Goal: Task Accomplishment & Management: Use online tool/utility

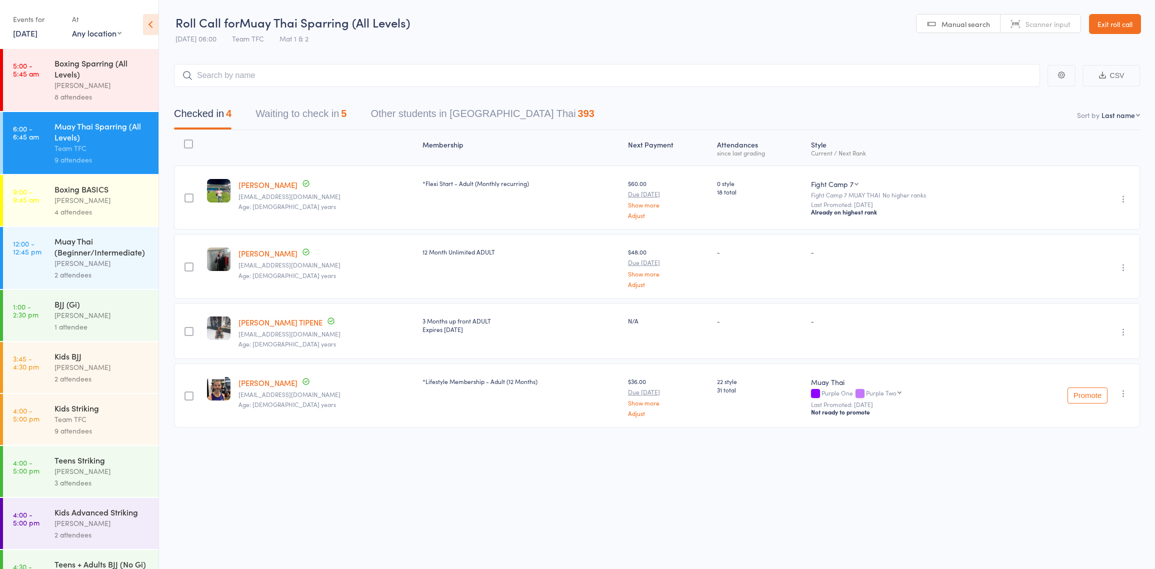
click at [553, 16] on header "Roll Call for Muay Thai Sparring (All Levels) 13 Aug 06:00 Team TFC Mat 1 & 2 M…" at bounding box center [657, 24] width 996 height 49
click at [78, 217] on div "4 attendees" at bounding box center [101, 211] width 95 height 11
click at [79, 250] on div "Muay Thai (Beginner/Intermediate)" at bounding box center [101, 246] width 95 height 22
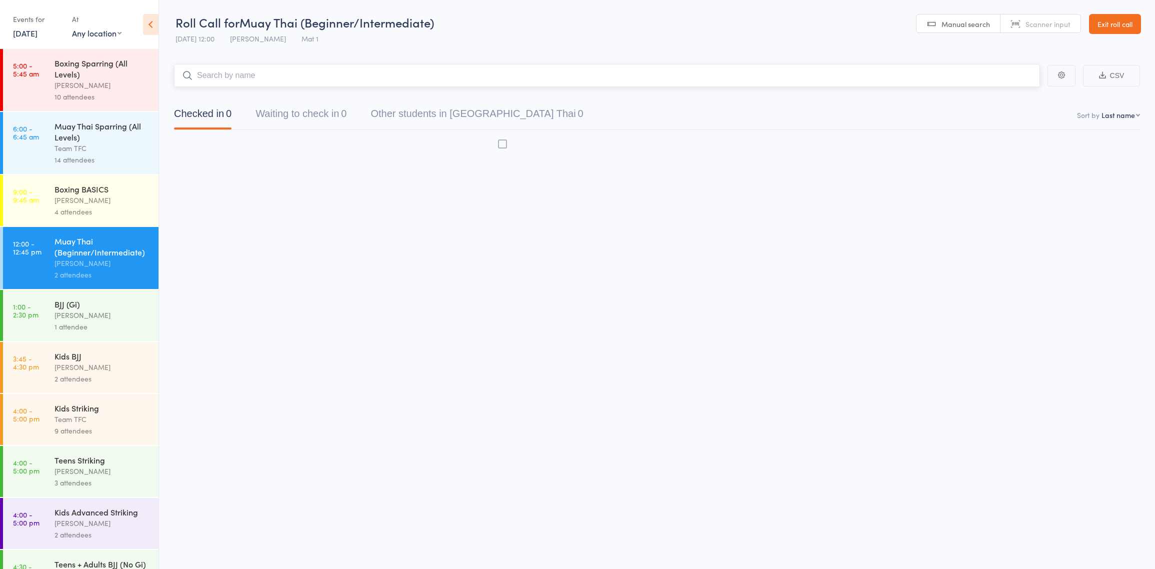
click at [91, 145] on div "Team TFC" at bounding box center [101, 147] width 95 height 11
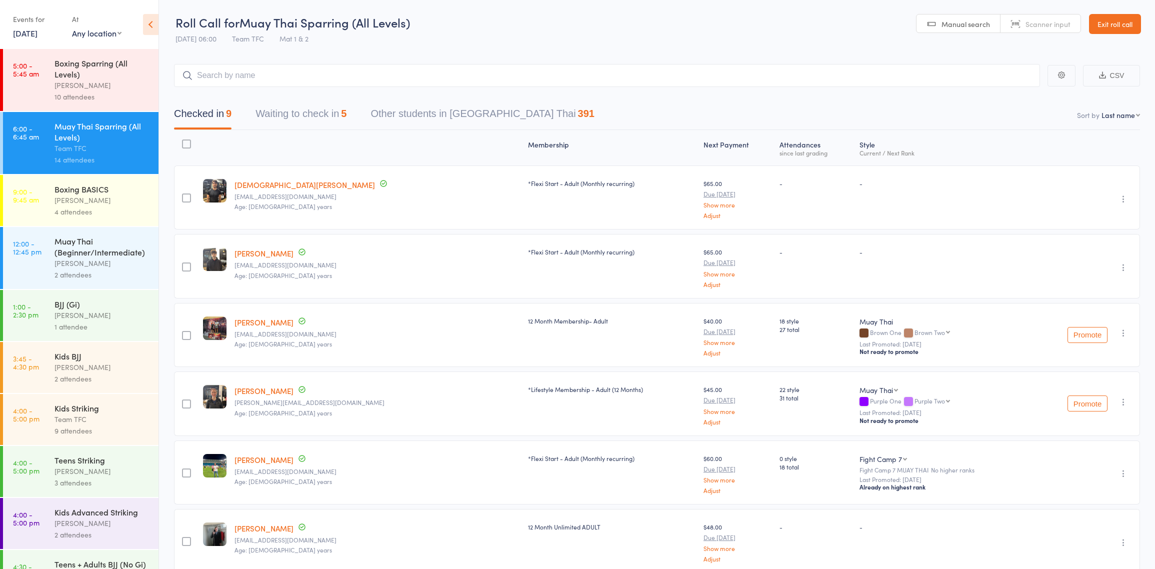
click at [300, 75] on input "search" at bounding box center [607, 75] width 866 height 23
type input "t"
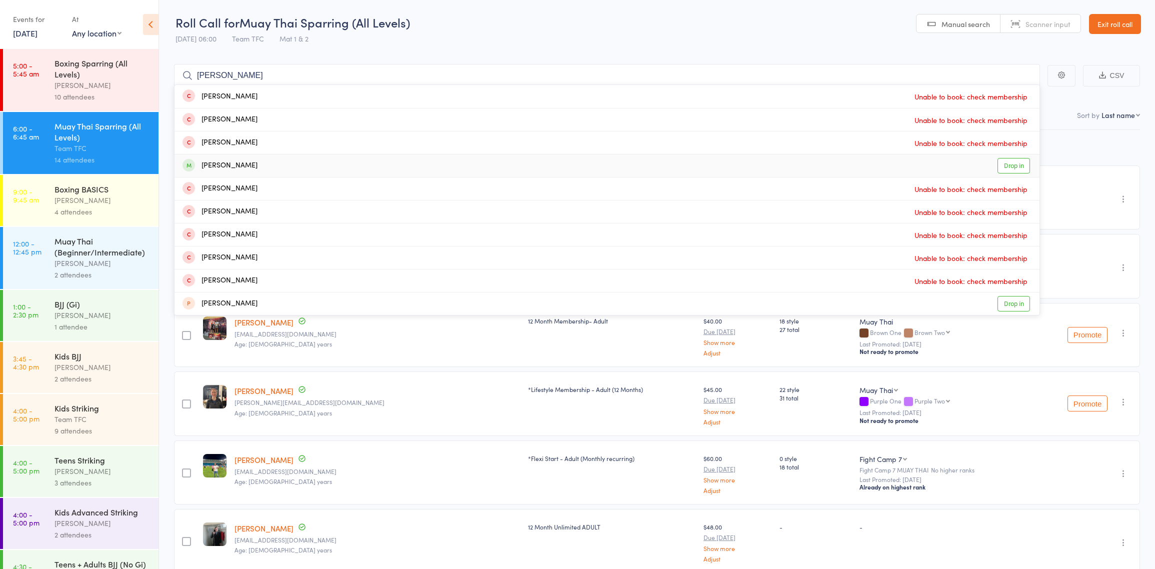
type input "[PERSON_NAME]"
click at [305, 170] on div "Andres Villegas hoyos Drop in" at bounding box center [606, 165] width 865 height 22
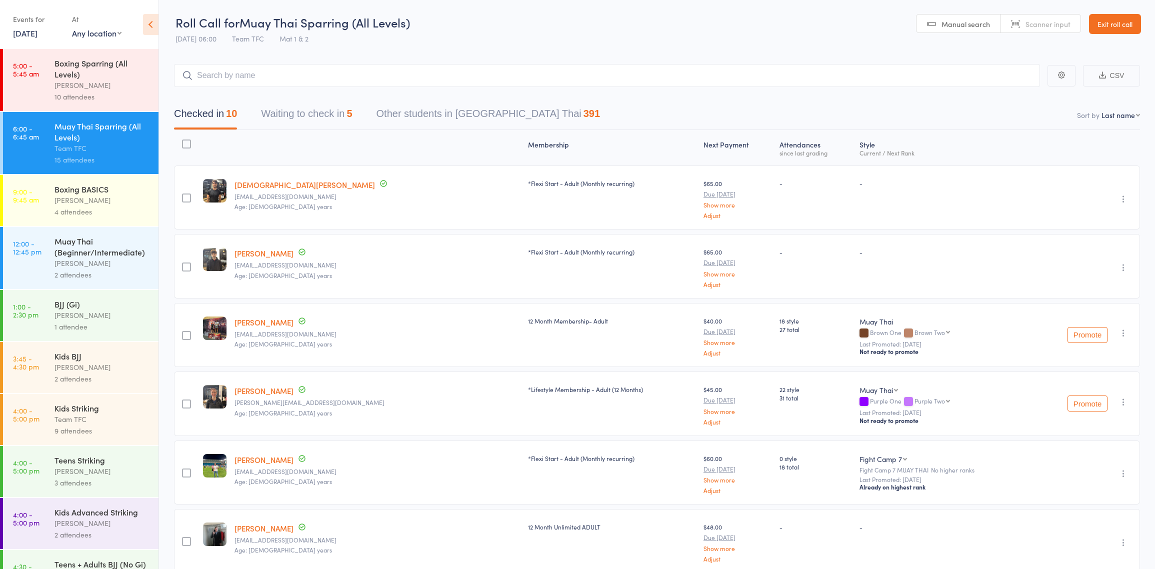
click at [322, 141] on div at bounding box center [376, 147] width 293 height 26
click at [312, 139] on div at bounding box center [376, 147] width 293 height 26
click at [104, 91] on div "10 attendees" at bounding box center [101, 96] width 95 height 11
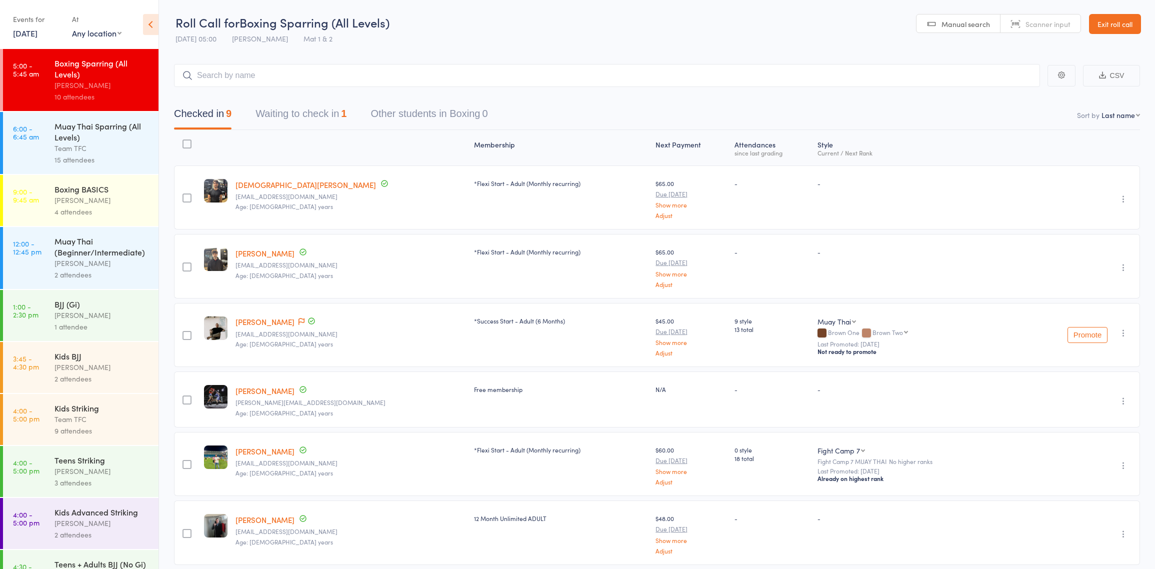
click at [321, 118] on button "Waiting to check in 1" at bounding box center [300, 116] width 91 height 26
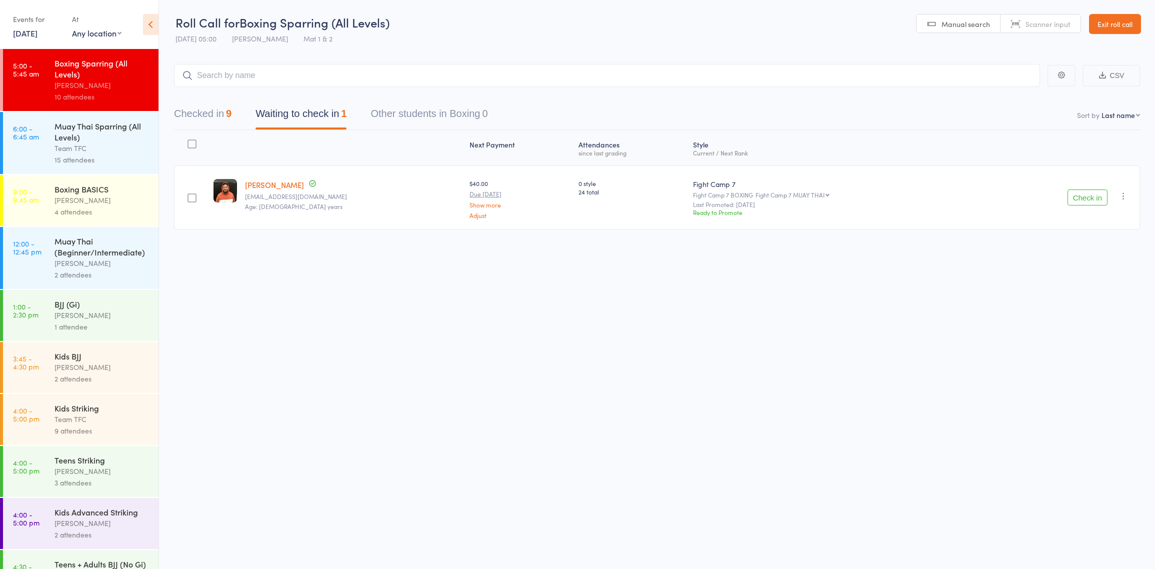
click at [1089, 195] on button "Check in" at bounding box center [1087, 197] width 40 height 16
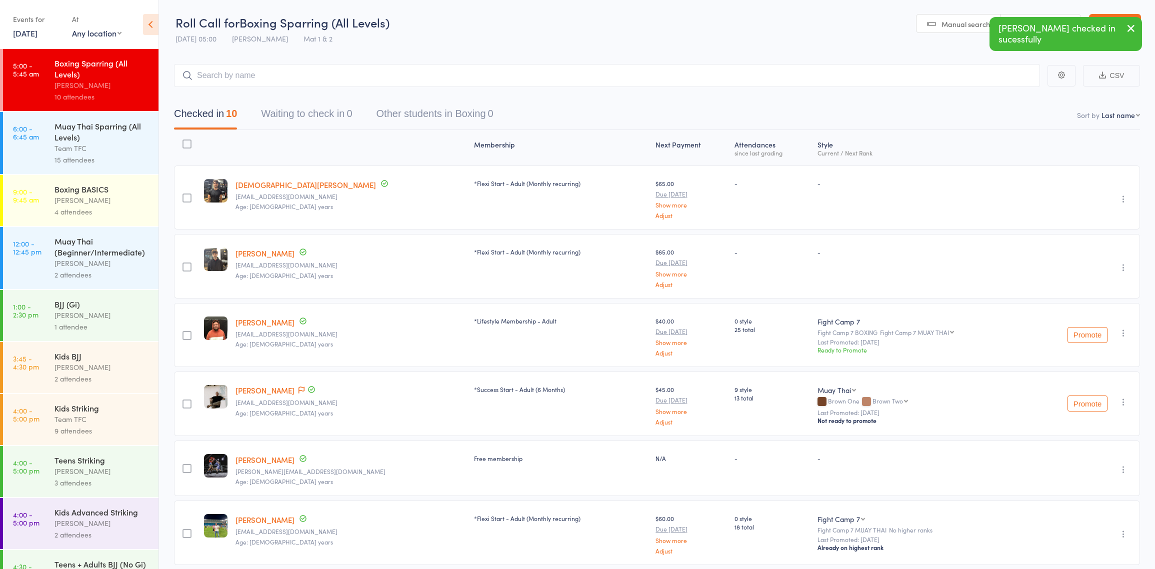
click at [132, 154] on div "Team TFC" at bounding box center [101, 147] width 95 height 11
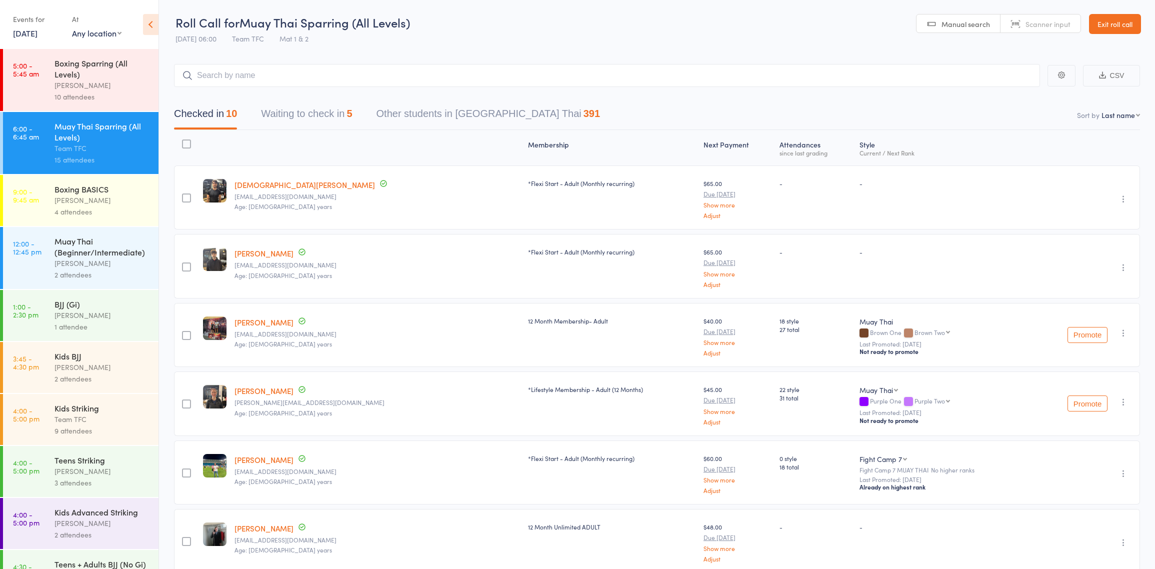
click at [320, 115] on button "Waiting to check in 5" at bounding box center [306, 116] width 91 height 26
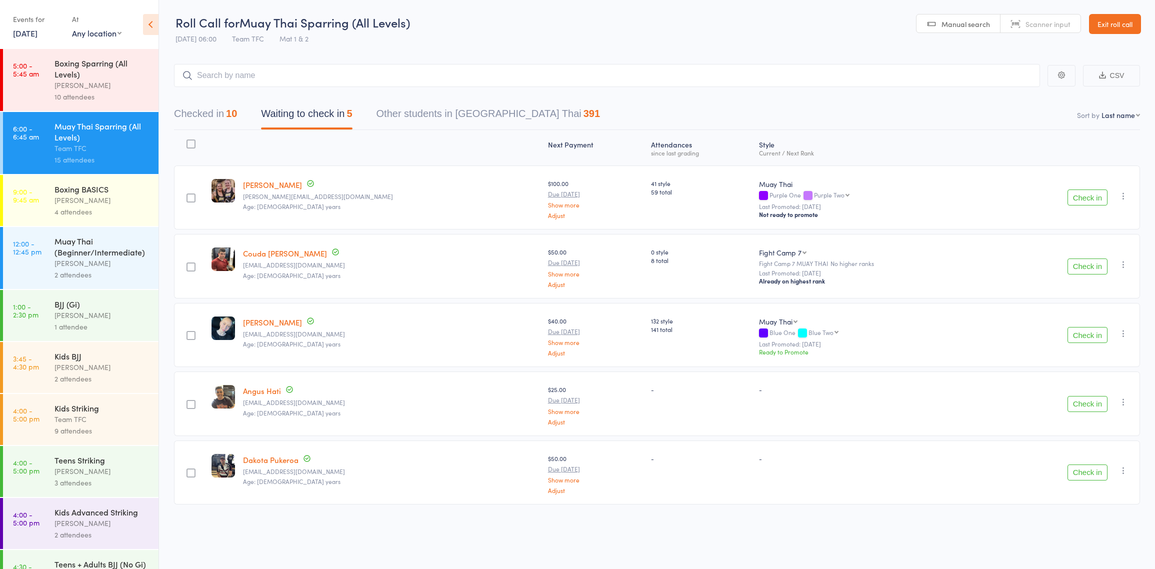
click at [202, 111] on button "Checked in 10" at bounding box center [205, 116] width 63 height 26
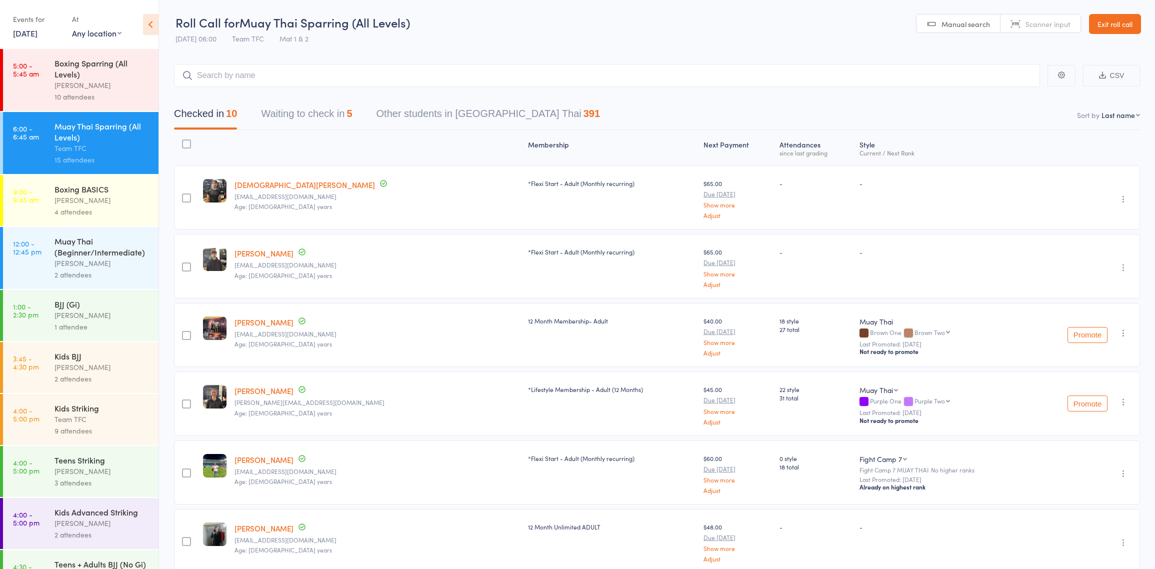
drag, startPoint x: 339, startPoint y: 116, endPoint x: 329, endPoint y: 111, distance: 11.2
click at [330, 112] on button "Waiting to check in 5" at bounding box center [306, 116] width 91 height 26
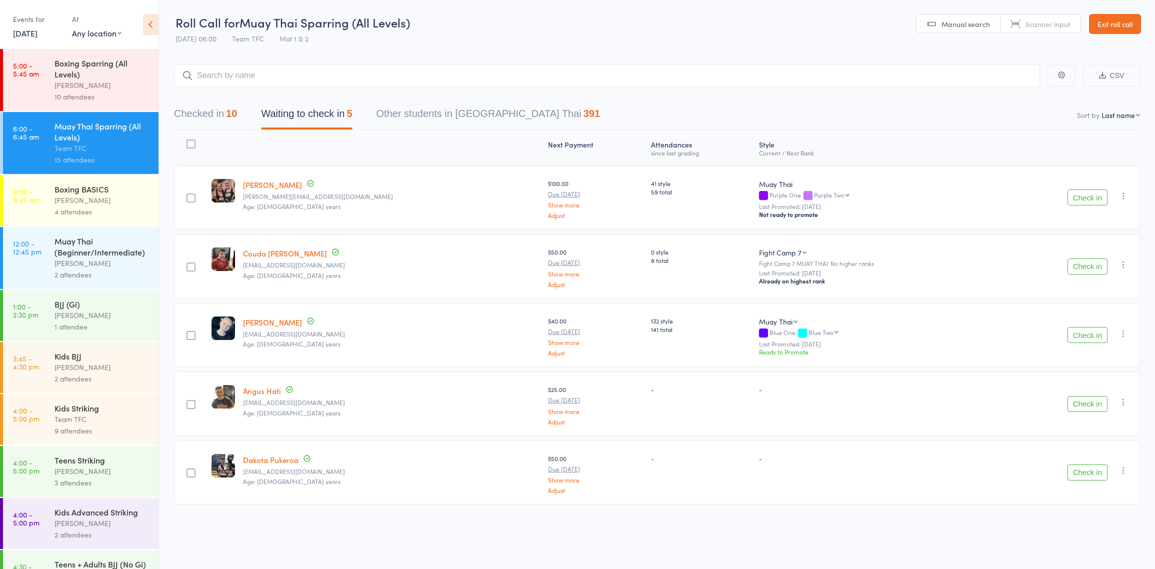
click at [663, 28] on header "Roll Call for Muay Thai Sparring (All Levels) 13 Aug 06:00 Team TFC Mat 1 & 2 M…" at bounding box center [657, 24] width 996 height 49
click at [464, 24] on header "Roll Call for Muay Thai Sparring (All Levels) 13 Aug 06:00 Team TFC Mat 1 & 2 M…" at bounding box center [657, 24] width 996 height 49
click at [860, 46] on header "Roll Call for Muay Thai Sparring (All Levels) 13 Aug 06:00 Team TFC Mat 1 & 2 M…" at bounding box center [657, 24] width 996 height 49
click at [679, 41] on header "Roll Call for Muay Thai Sparring (All Levels) 13 Aug 06:00 Team TFC Mat 1 & 2 M…" at bounding box center [657, 24] width 996 height 49
click at [544, 45] on header "Roll Call for Muay Thai Sparring (All Levels) 13 Aug 06:00 Team TFC Mat 1 & 2 M…" at bounding box center [657, 24] width 996 height 49
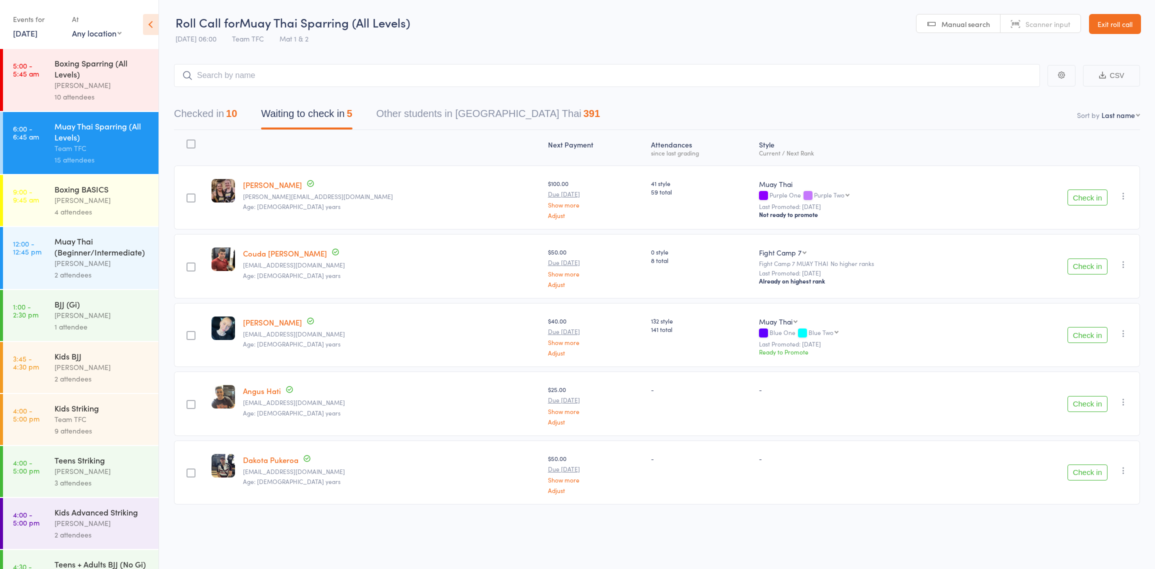
click at [542, 41] on header "Roll Call for Muay Thai Sparring (All Levels) 13 Aug 06:00 Team TFC Mat 1 & 2 M…" at bounding box center [657, 24] width 996 height 49
click at [586, 38] on header "Roll Call for Muay Thai Sparring (All Levels) 13 Aug 06:00 Team TFC Mat 1 & 2 M…" at bounding box center [657, 24] width 996 height 49
click at [366, 53] on main "CSV Checked in 10 Waiting to check in 5 Other students in Muay Thai 391 Sort by…" at bounding box center [657, 299] width 996 height 500
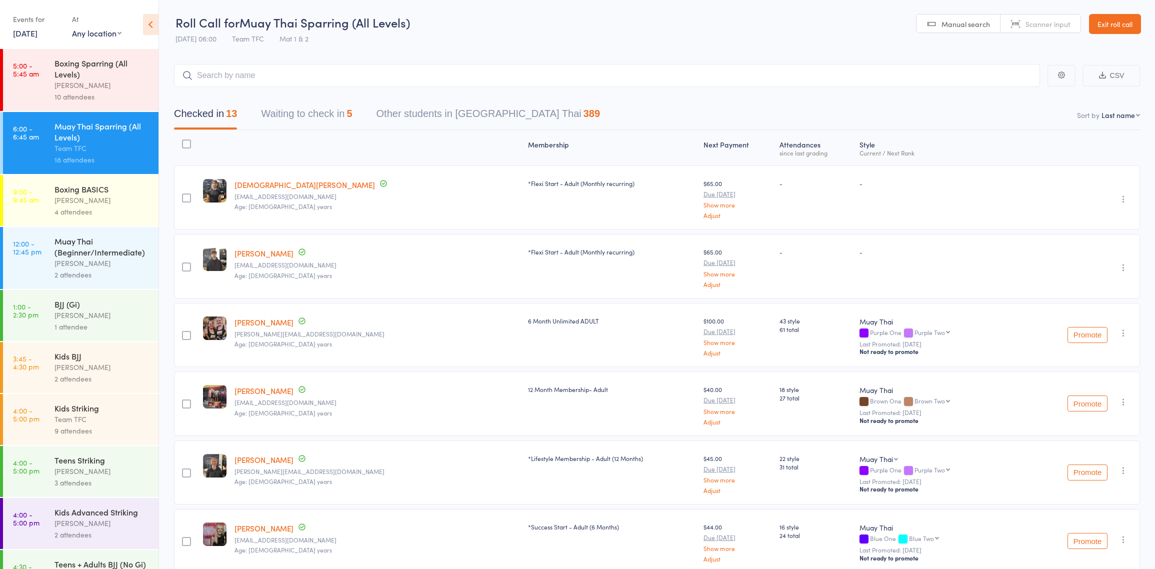
click at [62, 98] on div "10 attendees" at bounding box center [101, 96] width 95 height 11
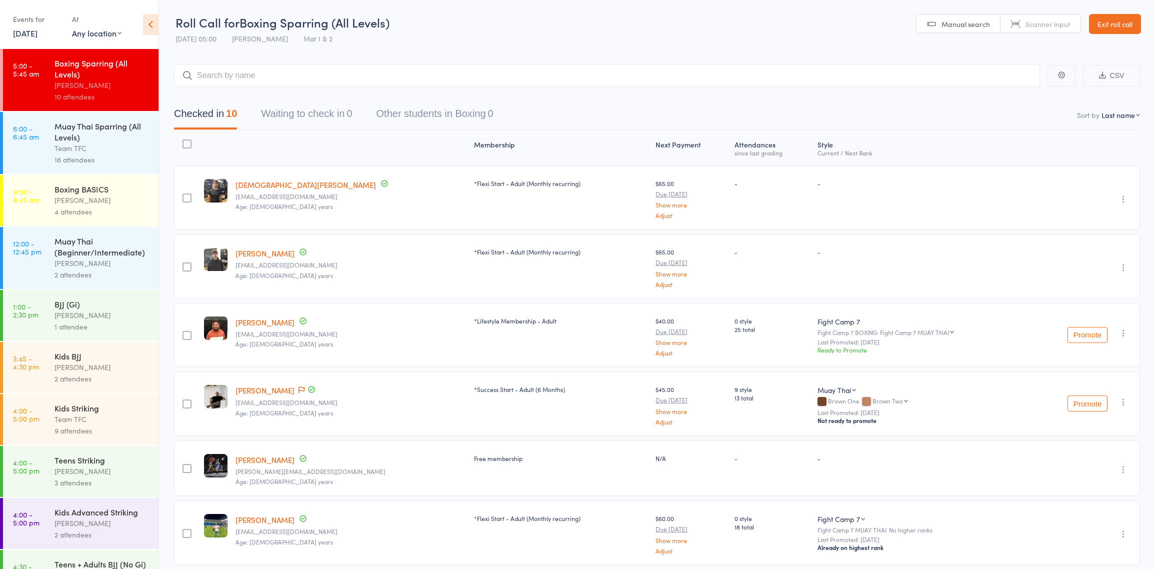
click at [73, 149] on div "Team TFC" at bounding box center [101, 147] width 95 height 11
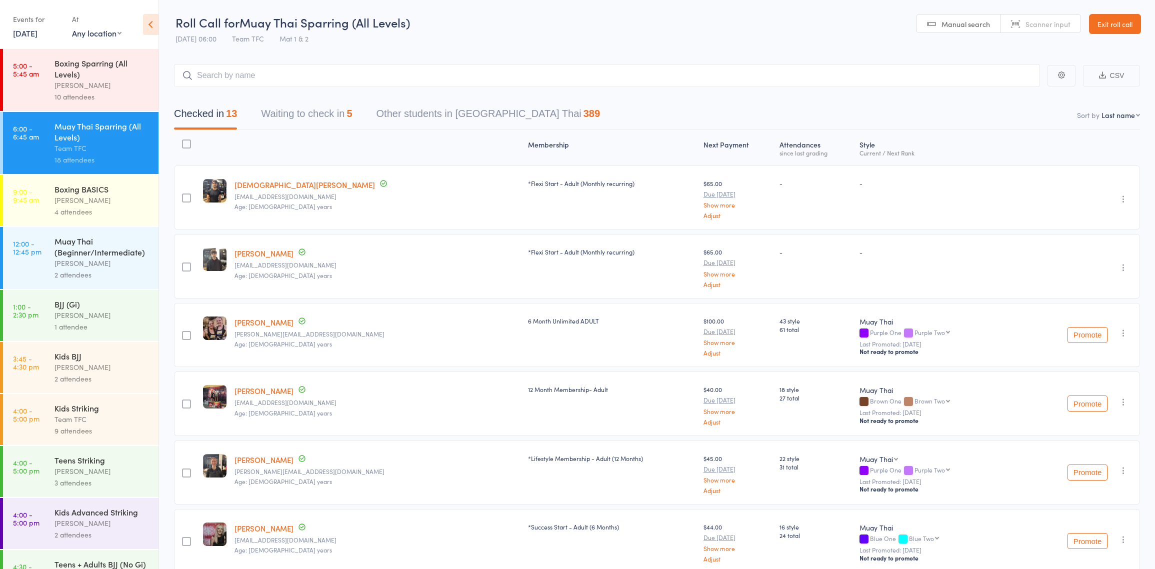
click at [1104, 26] on link "Exit roll call" at bounding box center [1115, 24] width 52 height 20
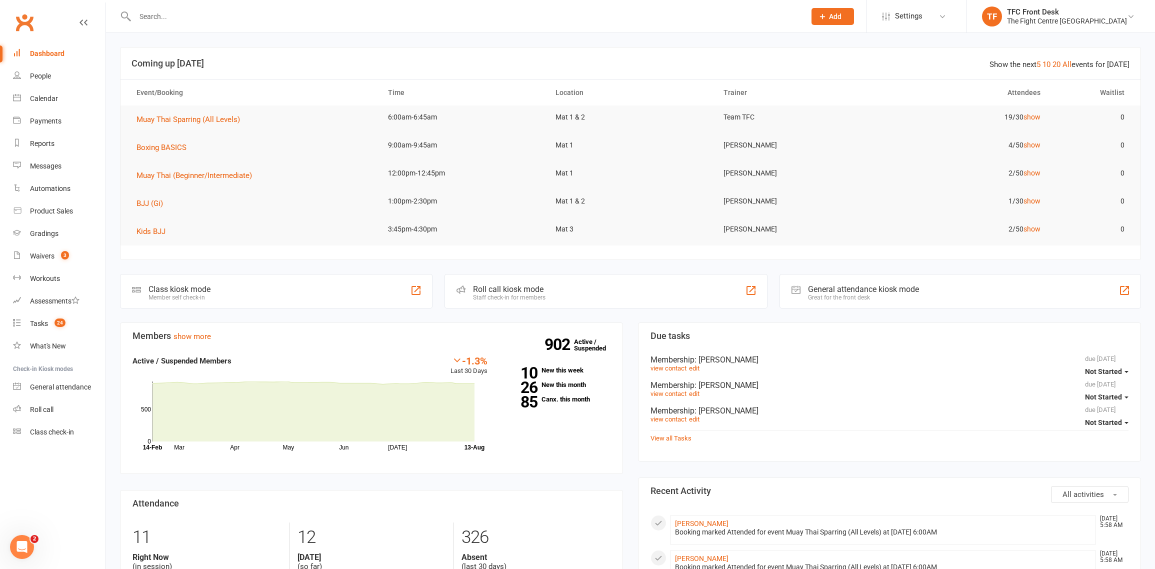
click at [412, 9] on input "text" at bounding box center [465, 16] width 666 height 14
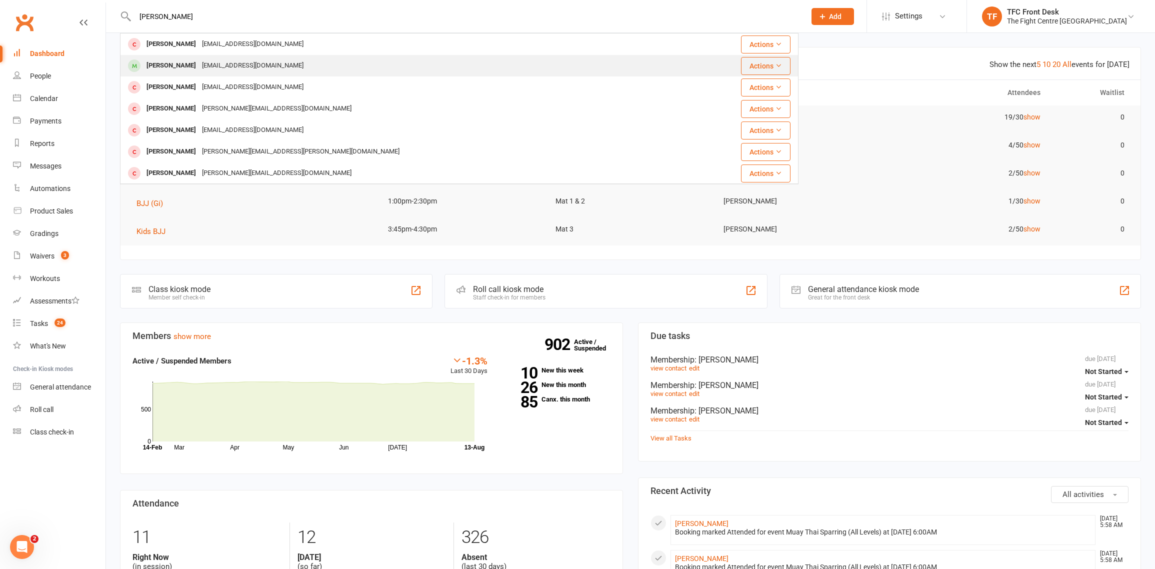
type input "[PERSON_NAME]"
click at [386, 66] on div "Andres Villegas hoyos Andres_villegas_7@hotmail.com" at bounding box center [410, 65] width 578 height 20
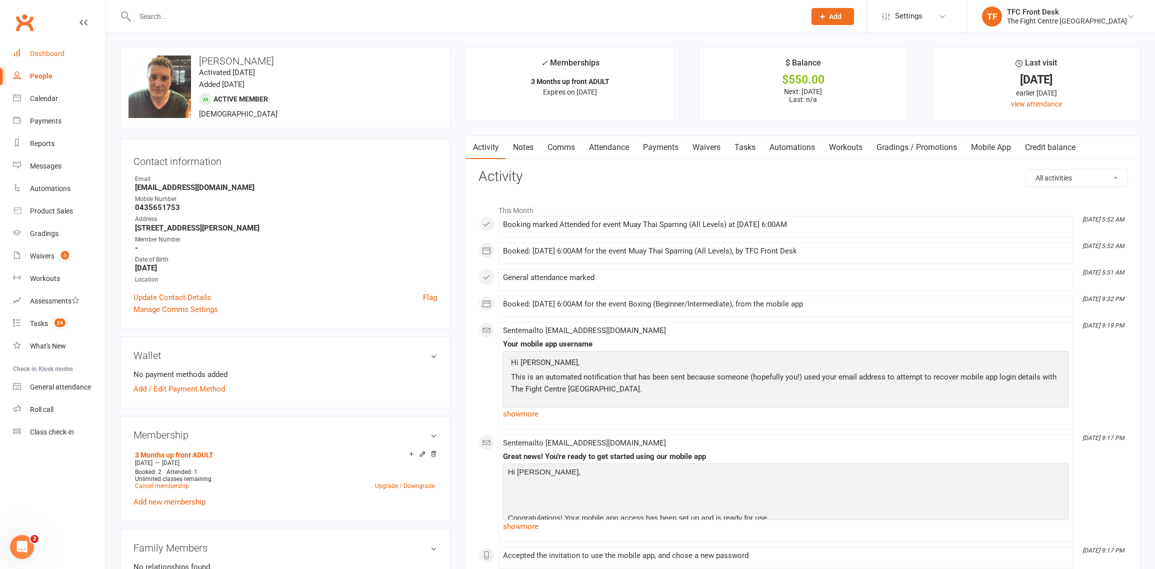
click at [60, 52] on div "Dashboard" at bounding box center [47, 53] width 34 height 8
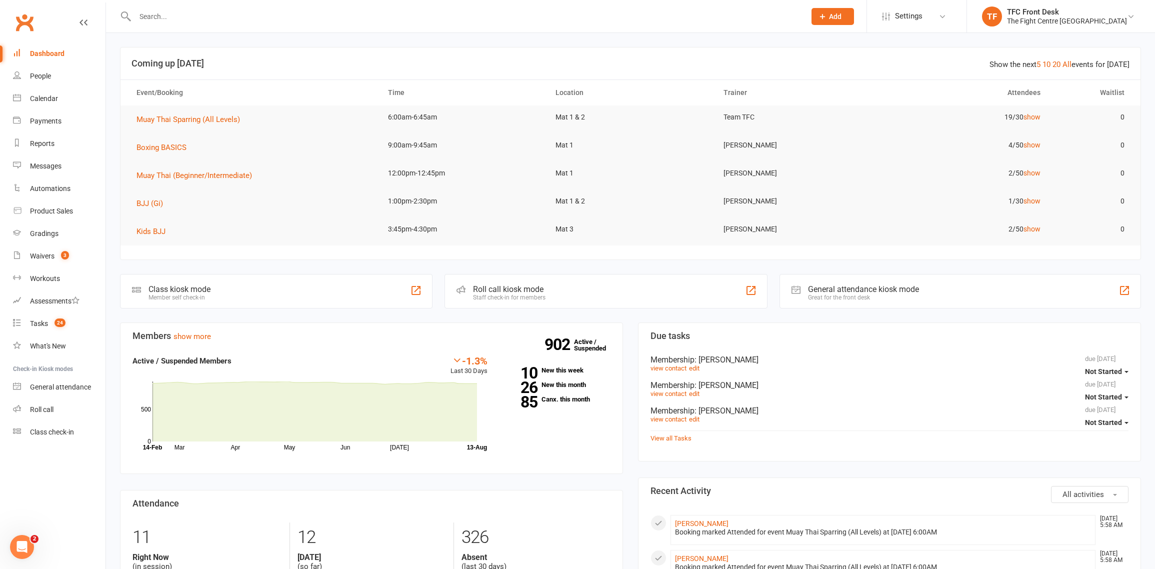
click at [481, 286] on div "Roll call kiosk mode" at bounding box center [509, 288] width 72 height 9
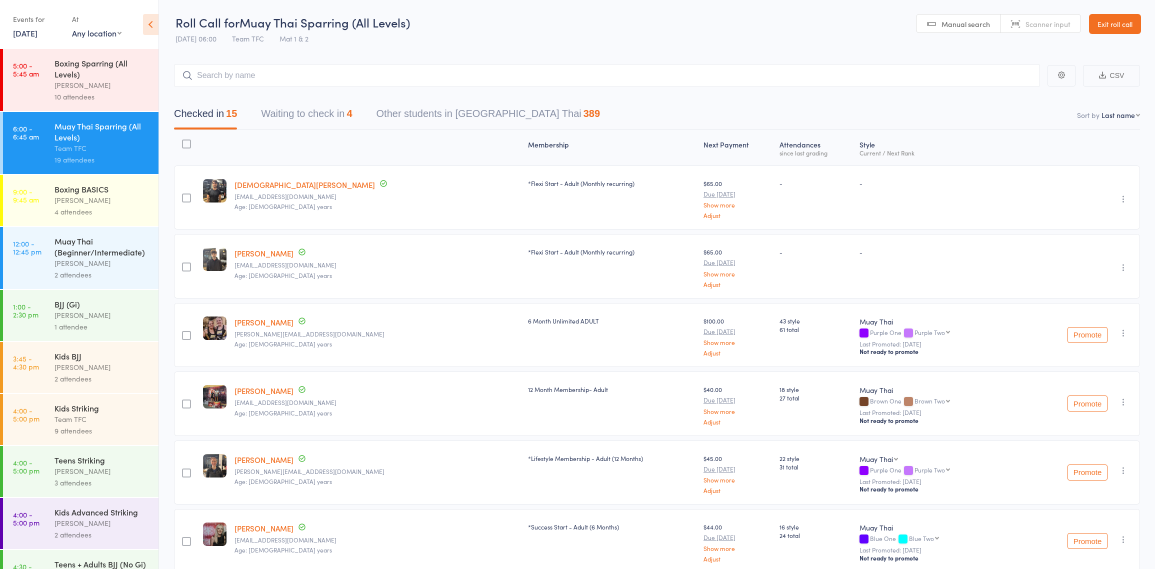
click at [624, 20] on header "Roll Call for Muay Thai Sparring (All Levels) 13 Aug 06:00 Team TFC Mat 1 & 2 M…" at bounding box center [657, 24] width 996 height 49
click at [312, 114] on button "Waiting to check in 3" at bounding box center [306, 116] width 91 height 26
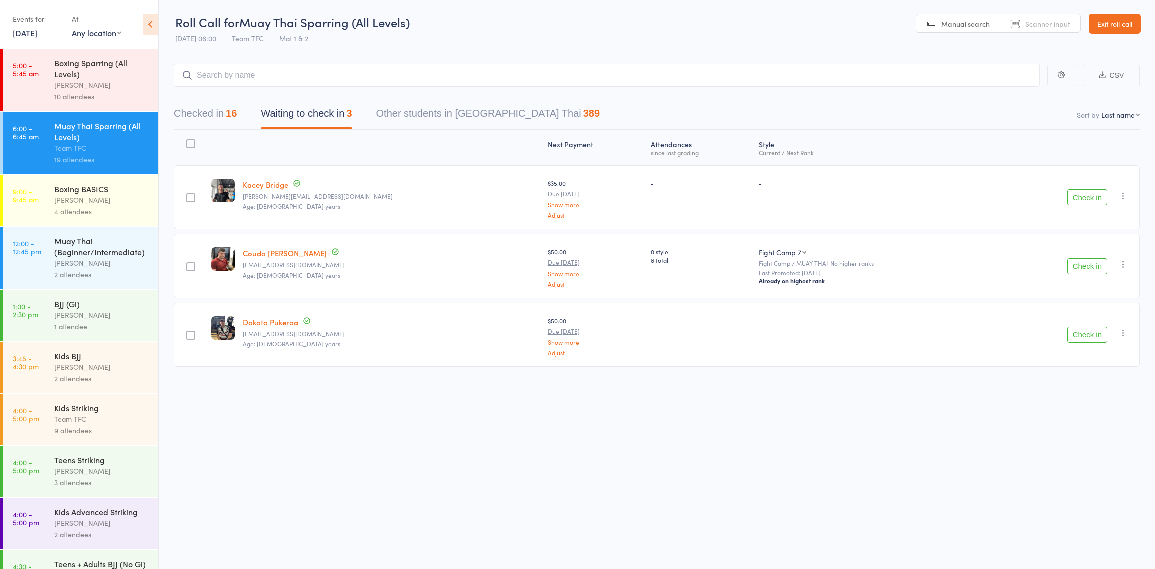
click at [198, 117] on button "Checked in 16" at bounding box center [205, 116] width 63 height 26
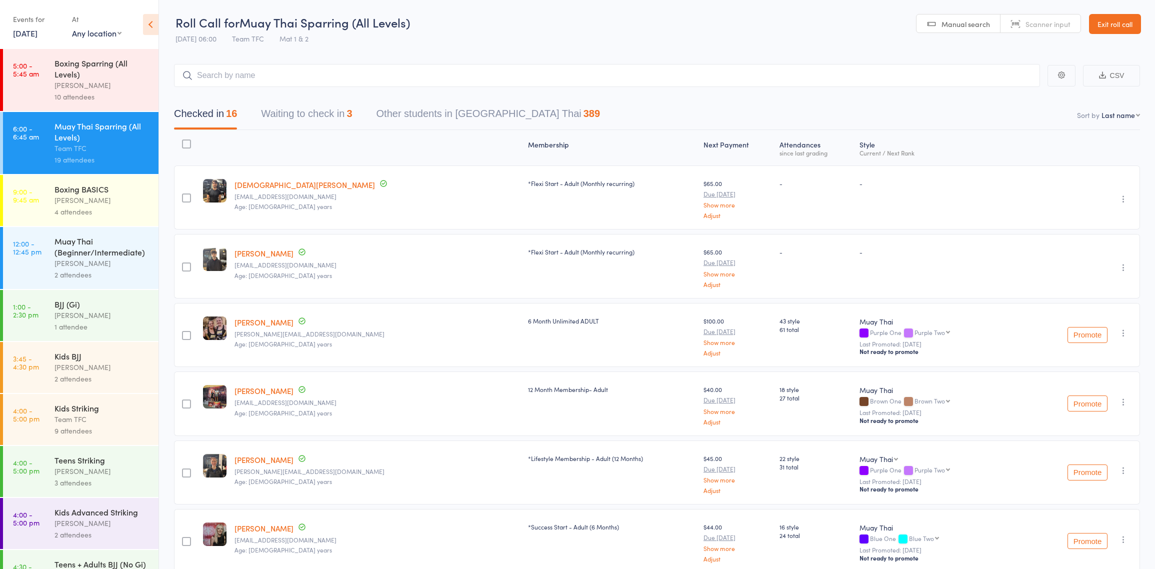
click at [381, 81] on input "search" at bounding box center [607, 75] width 866 height 23
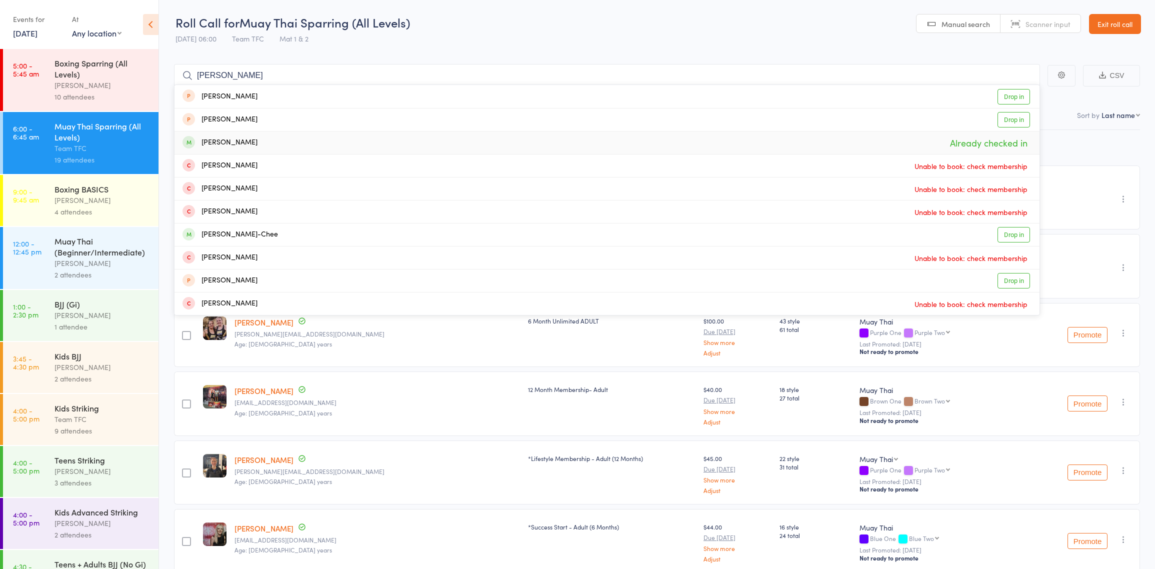
type input "joel g"
click at [364, 139] on div "Joel Gittims Already checked in" at bounding box center [606, 142] width 865 height 22
